Goal: Navigation & Orientation: Find specific page/section

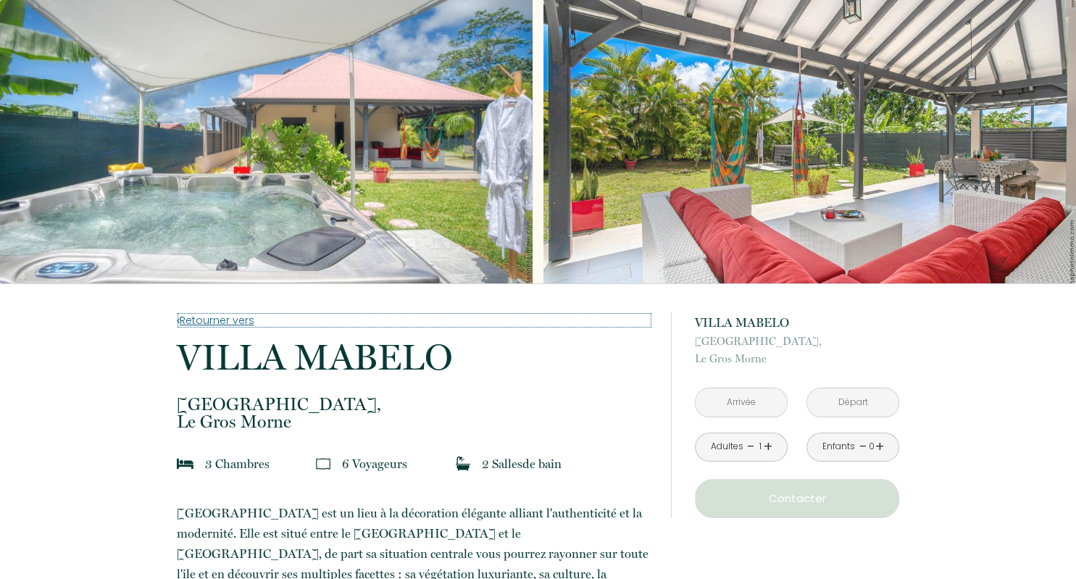
click at [227, 317] on link "Retourner vers" at bounding box center [414, 320] width 475 height 16
click at [227, 319] on link "Retourner vers" at bounding box center [414, 320] width 475 height 16
click at [230, 323] on link "Retourner vers" at bounding box center [414, 320] width 475 height 16
